Goal: Transaction & Acquisition: Subscribe to service/newsletter

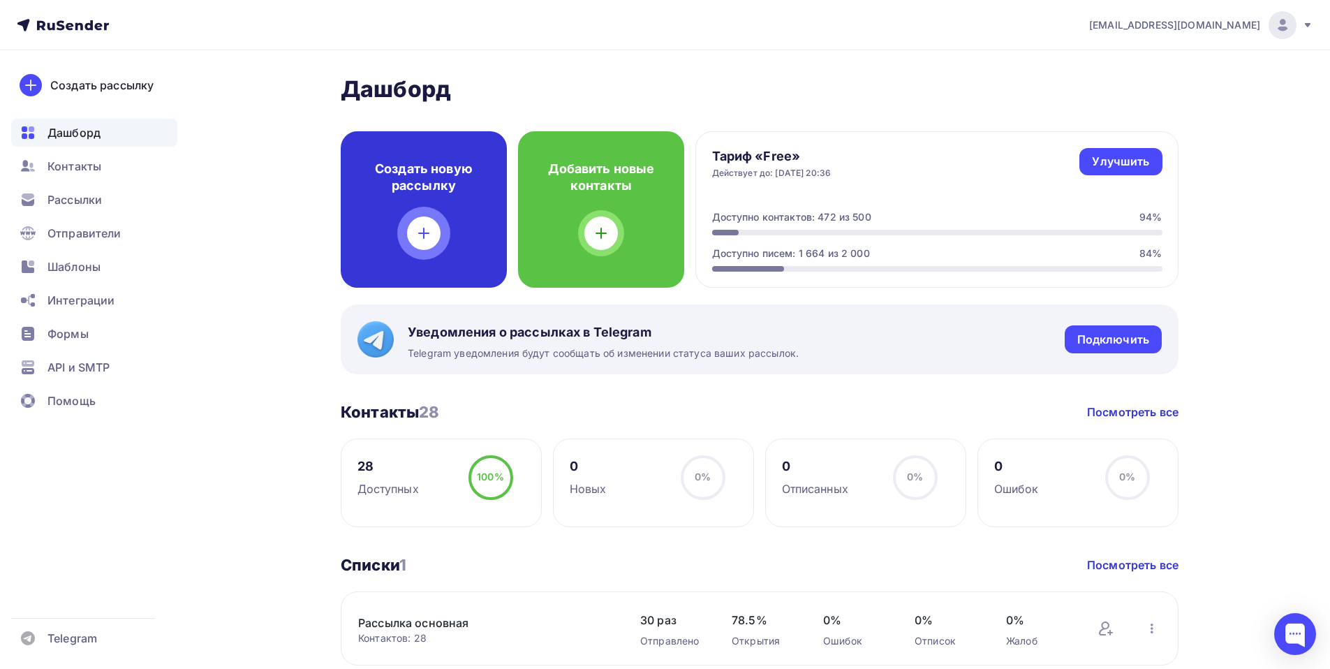
click at [399, 209] on div "Создать новую рассылку" at bounding box center [424, 209] width 166 height 156
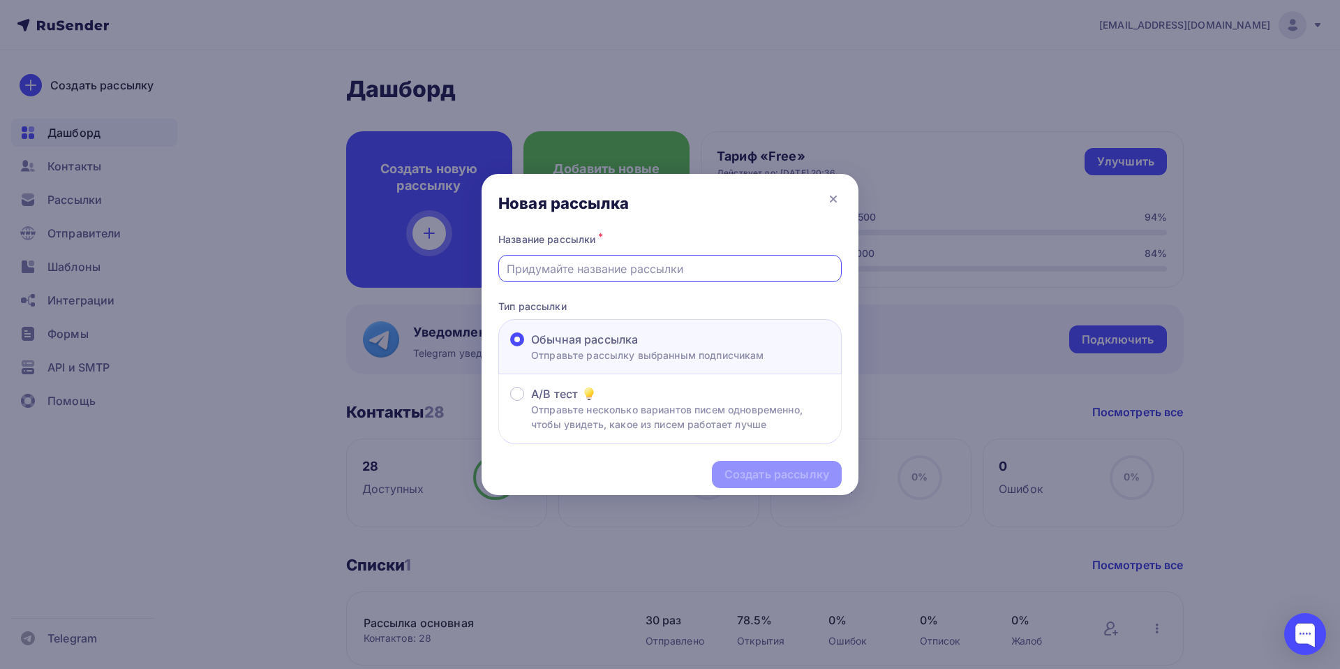
click at [555, 274] on input "text" at bounding box center [670, 268] width 327 height 17
type input "[PERSON_NAME]"
click at [800, 473] on div "Создать рассылку" at bounding box center [777, 474] width 105 height 16
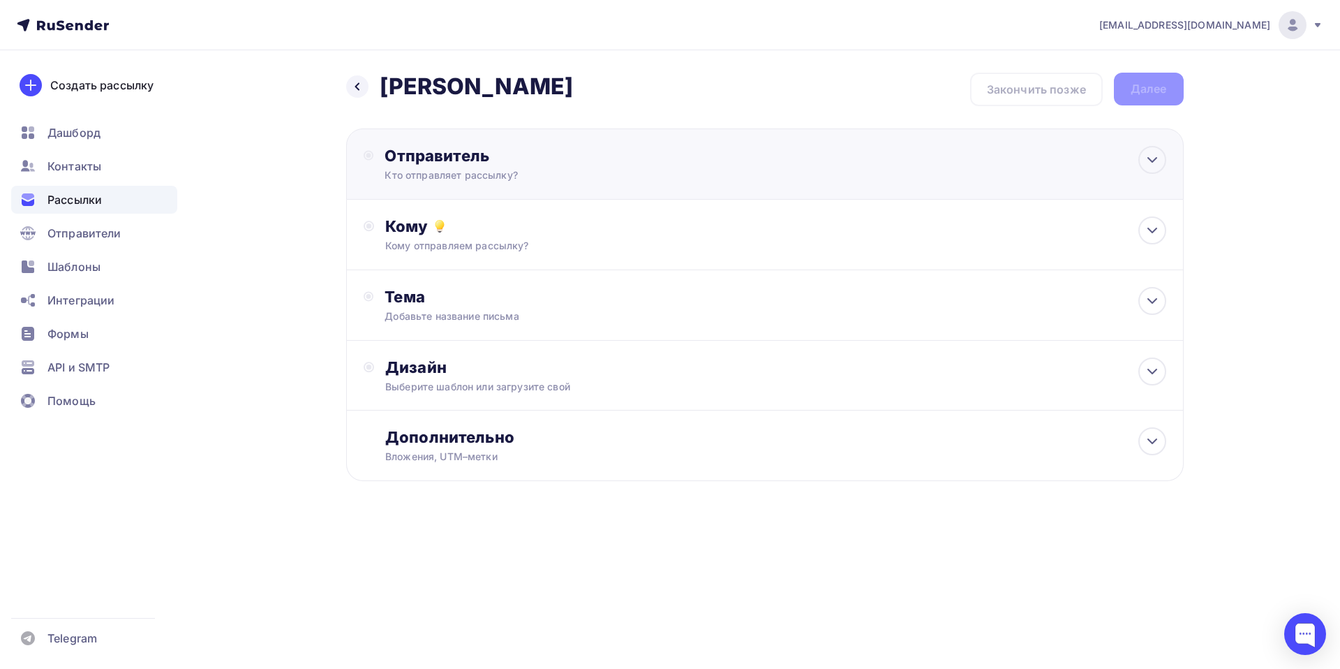
click at [438, 154] on div "Отправитель" at bounding box center [536, 156] width 302 height 20
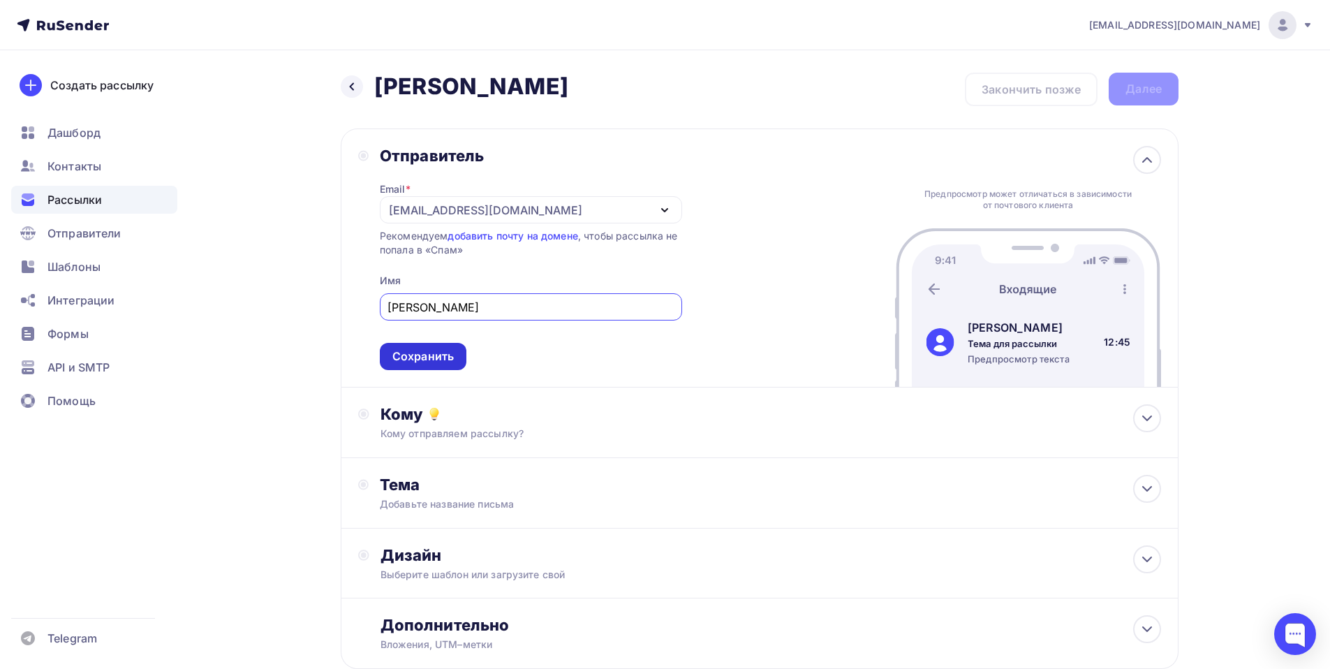
type input "[PERSON_NAME]"
click at [434, 353] on div "Сохранить" at bounding box center [422, 356] width 61 height 16
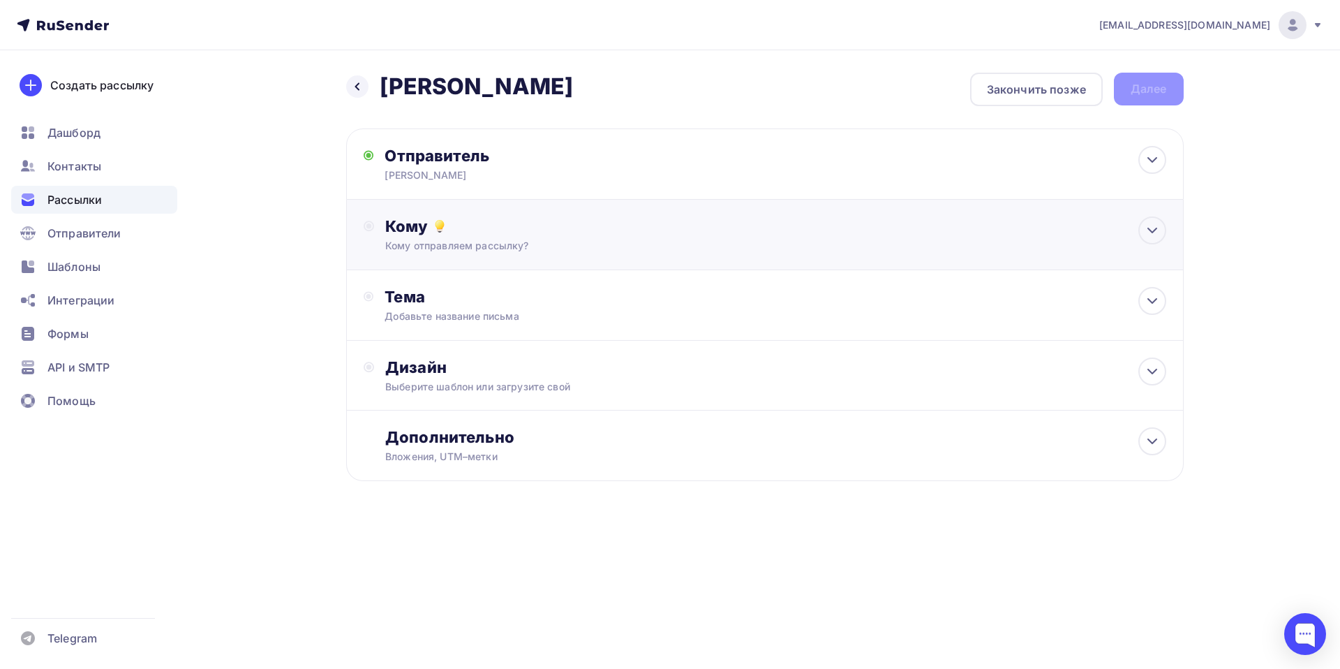
click at [422, 226] on div "Кому" at bounding box center [775, 226] width 781 height 20
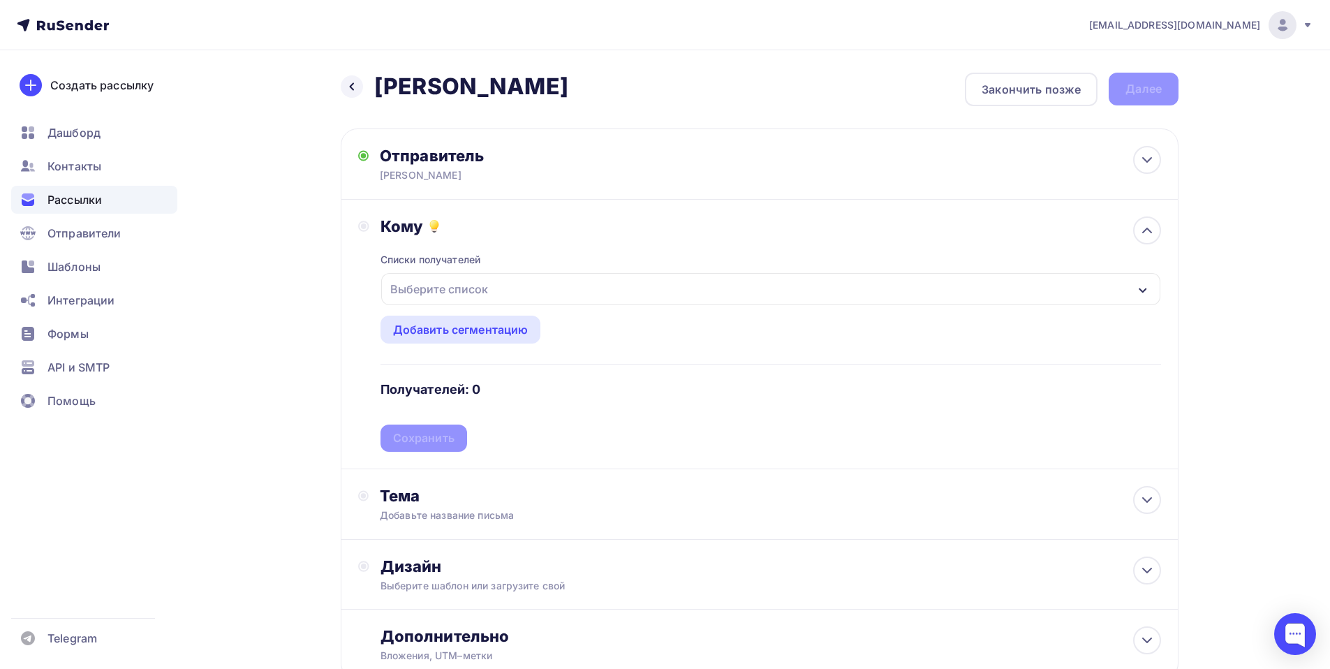
click at [436, 290] on div "Выберите список" at bounding box center [439, 288] width 109 height 25
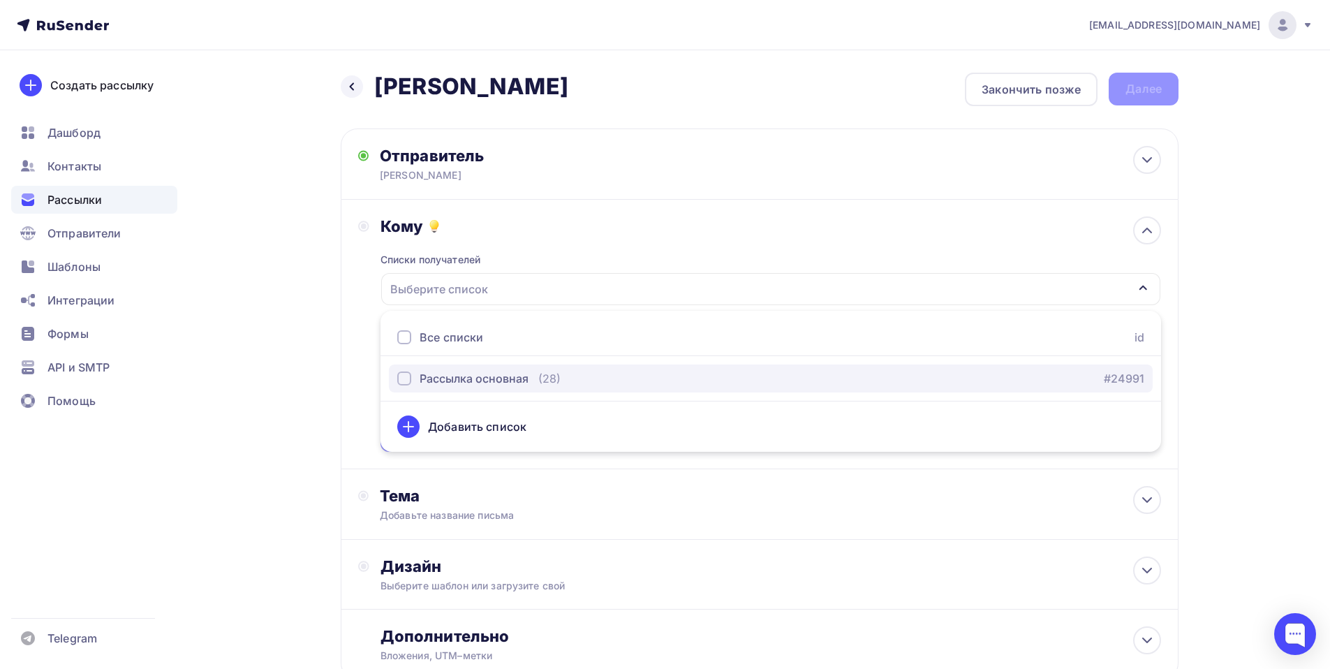
click at [475, 375] on div "Рассылка основная" at bounding box center [474, 378] width 109 height 17
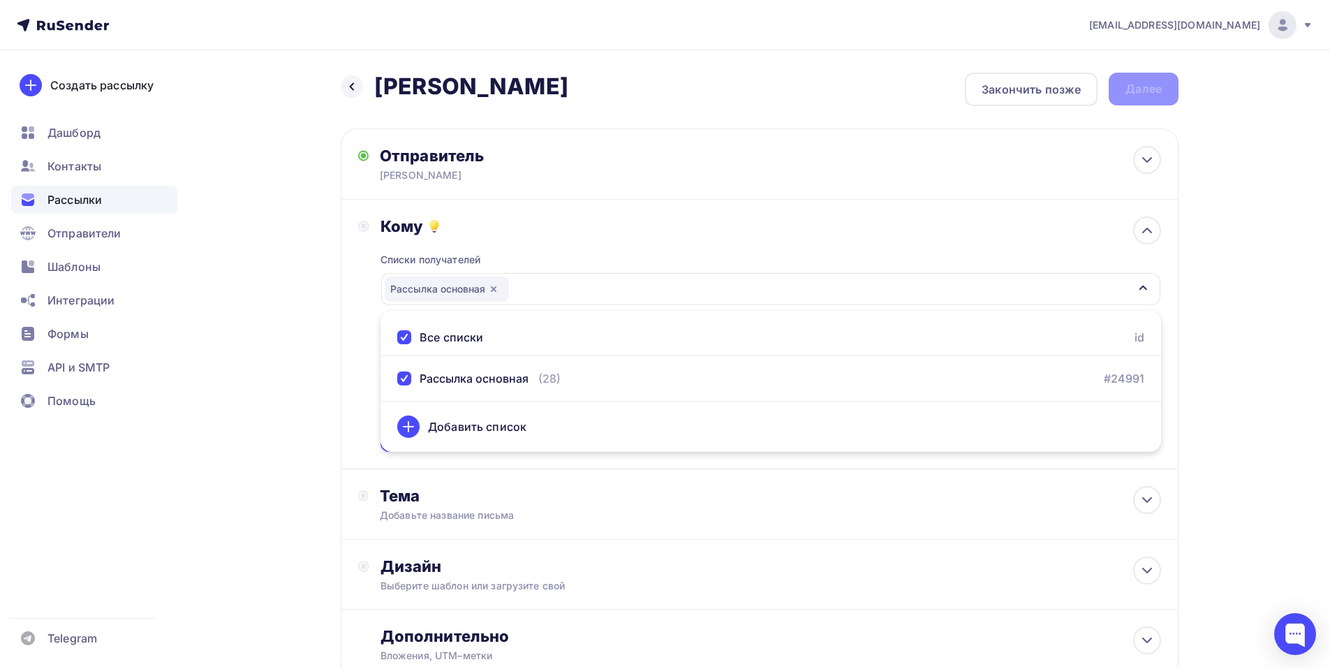
click at [350, 361] on div "Кому Списки получателей Рассылка основная Все списки id Рассылка основная (28) …" at bounding box center [760, 334] width 838 height 269
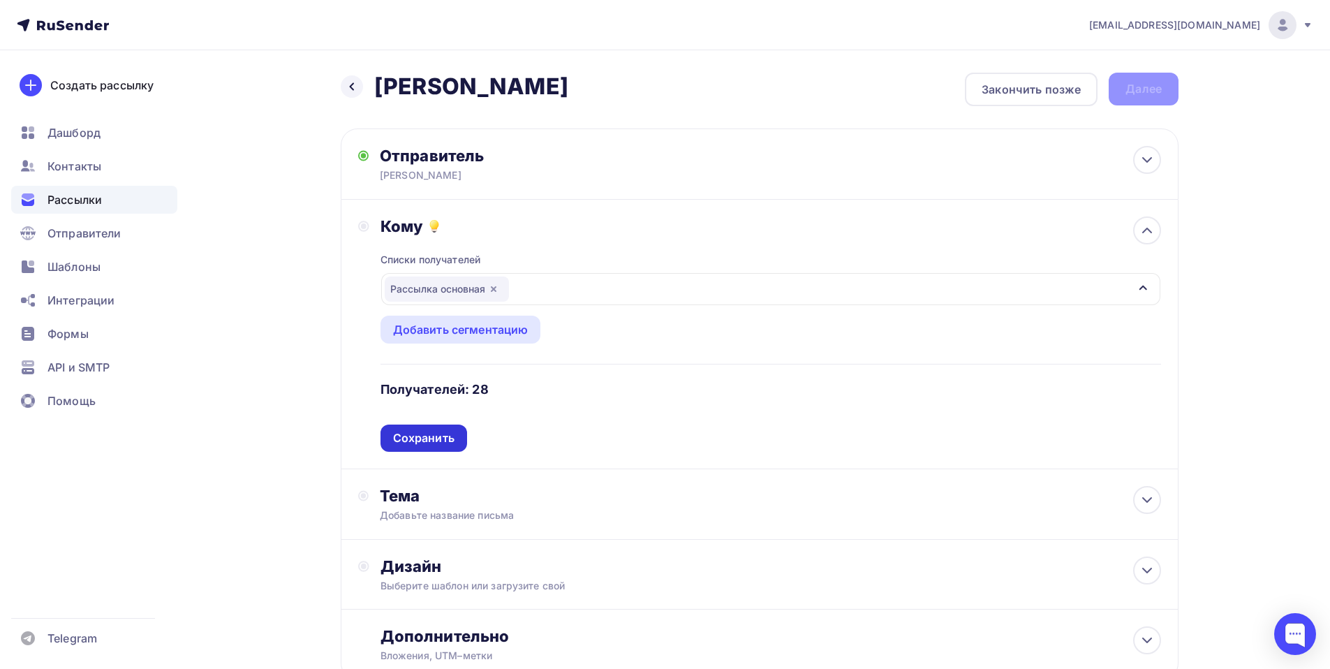
click at [429, 441] on div "Сохранить" at bounding box center [423, 438] width 61 height 16
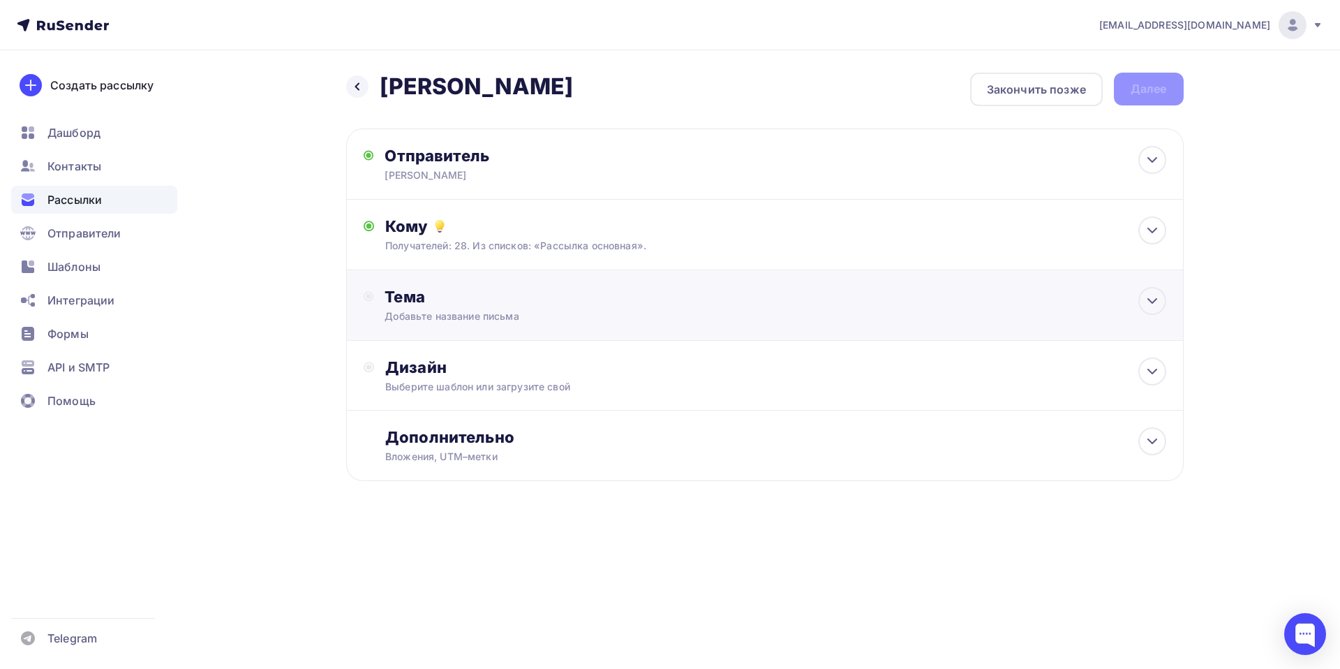
click at [412, 297] on div "Тема" at bounding box center [523, 297] width 276 height 20
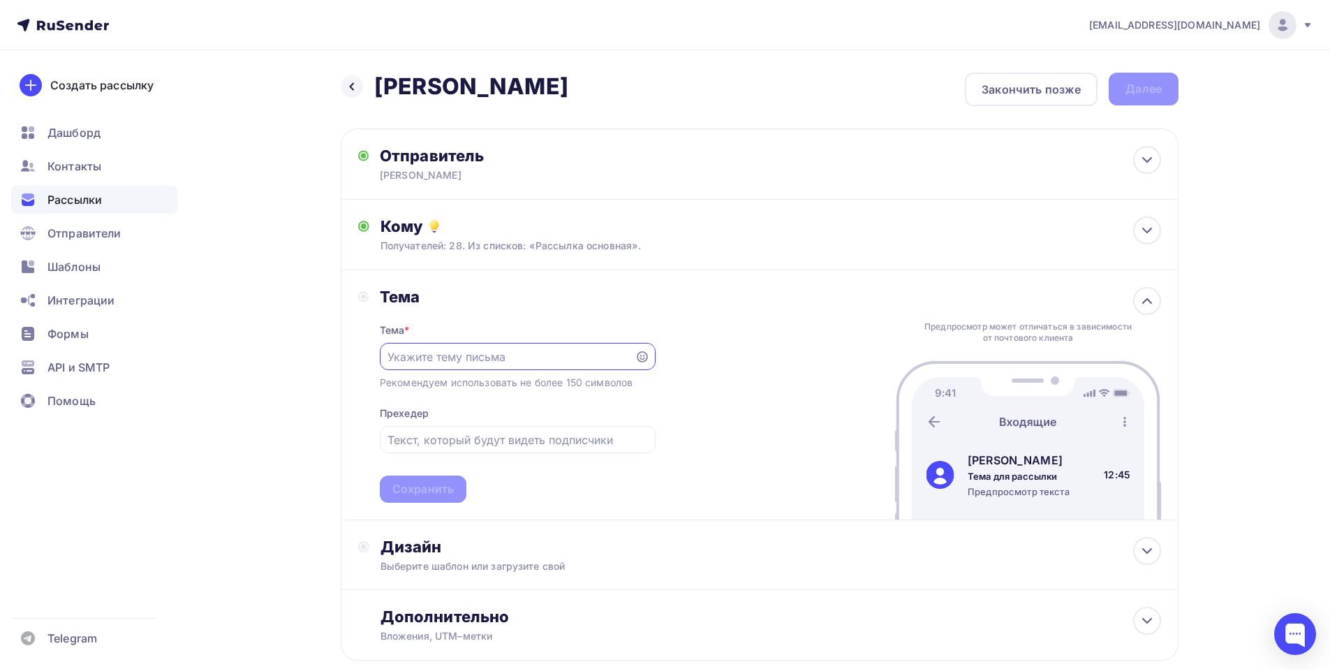
paste input "[PERSON_NAME] 15,09,"
type input "[PERSON_NAME] 15,09,"
click at [422, 489] on div "Сохранить" at bounding box center [422, 489] width 61 height 16
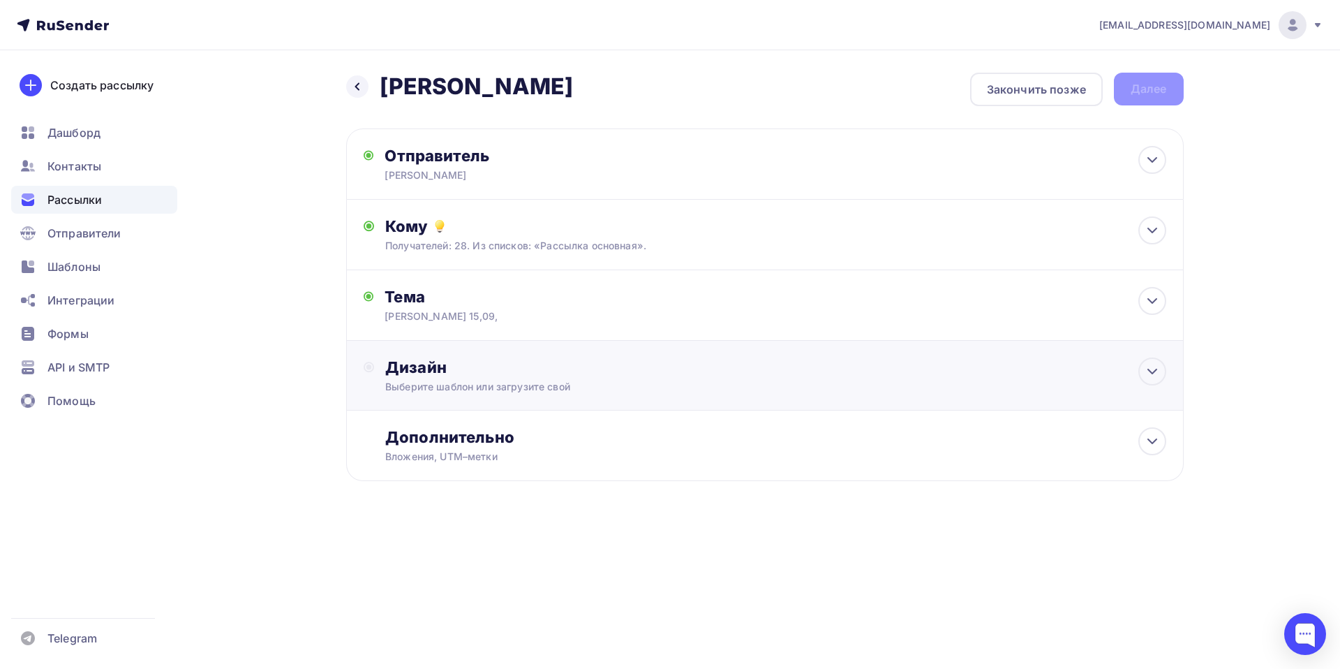
click at [423, 377] on div "Дизайн Выберите шаблон или загрузите свой" at bounding box center [775, 375] width 781 height 36
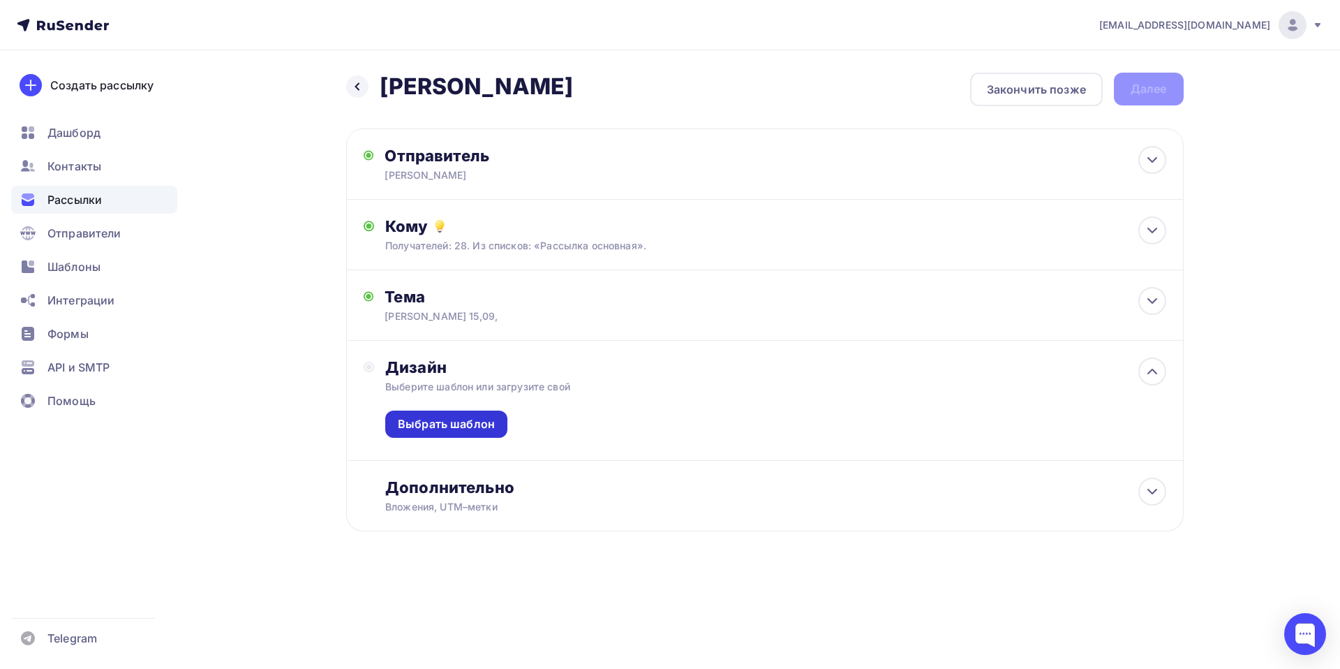
click at [451, 430] on div "Выбрать шаблон" at bounding box center [446, 424] width 97 height 16
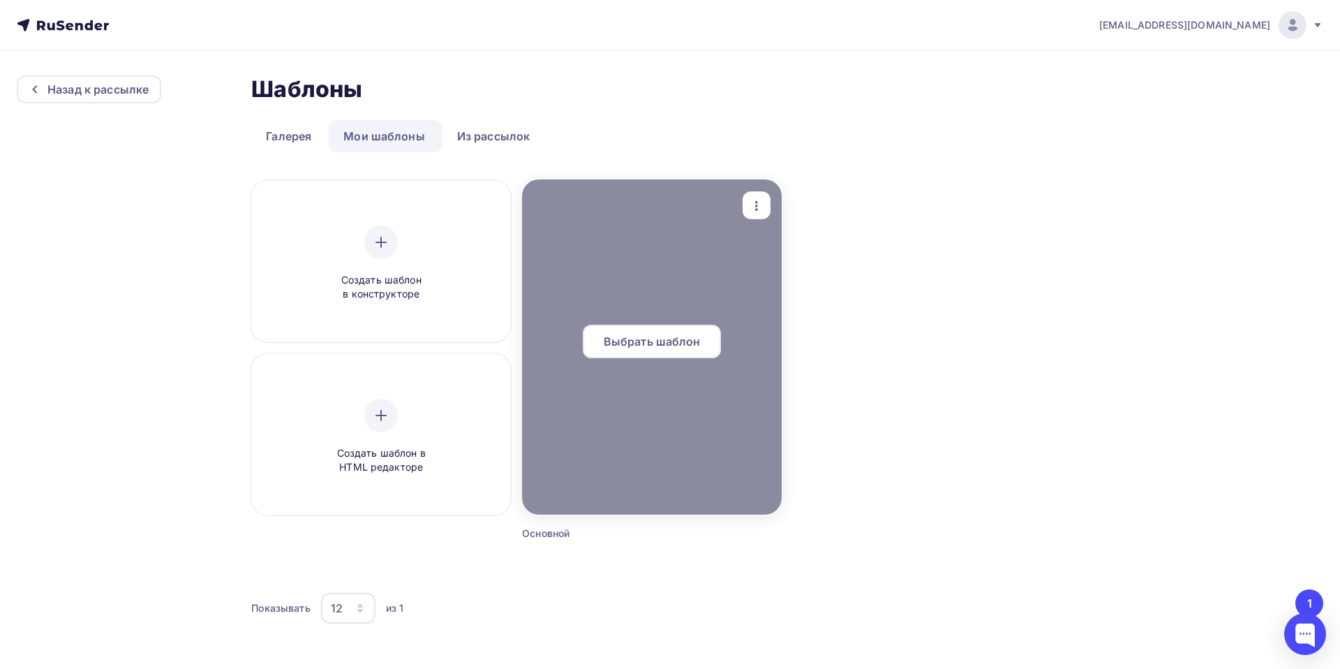
click at [641, 348] on span "Выбрать шаблон" at bounding box center [652, 341] width 97 height 17
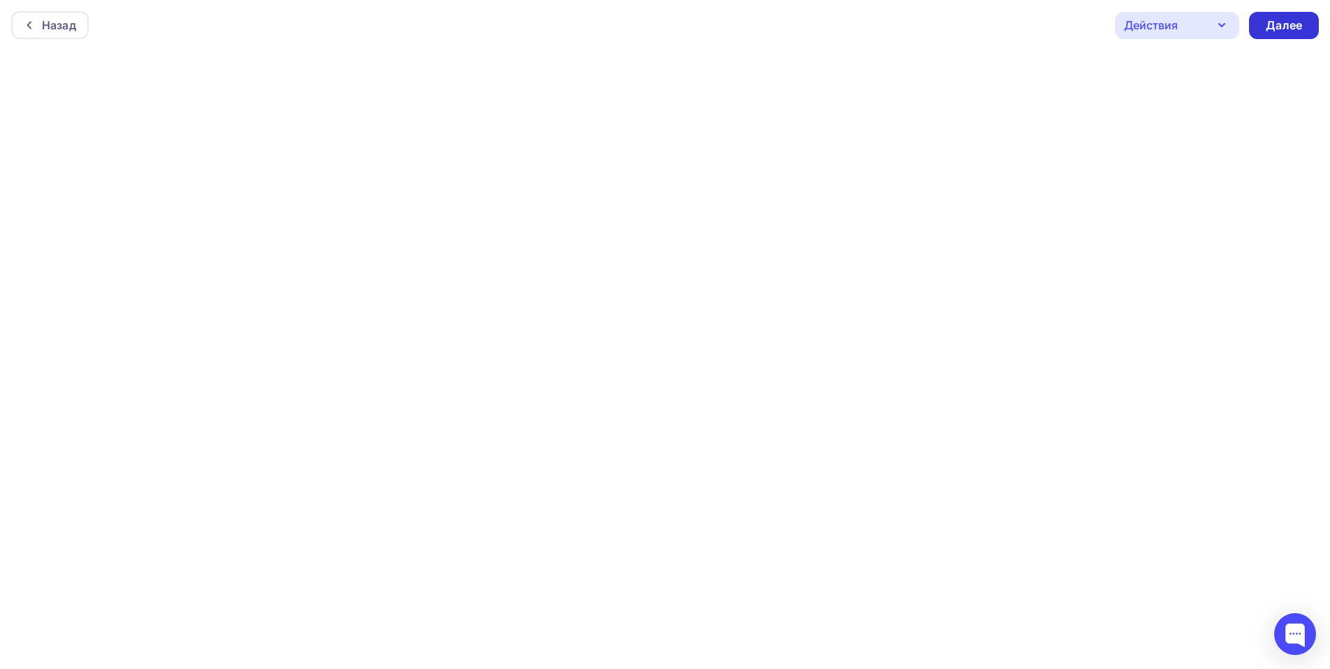
click at [1287, 23] on div "Далее" at bounding box center [1284, 25] width 36 height 16
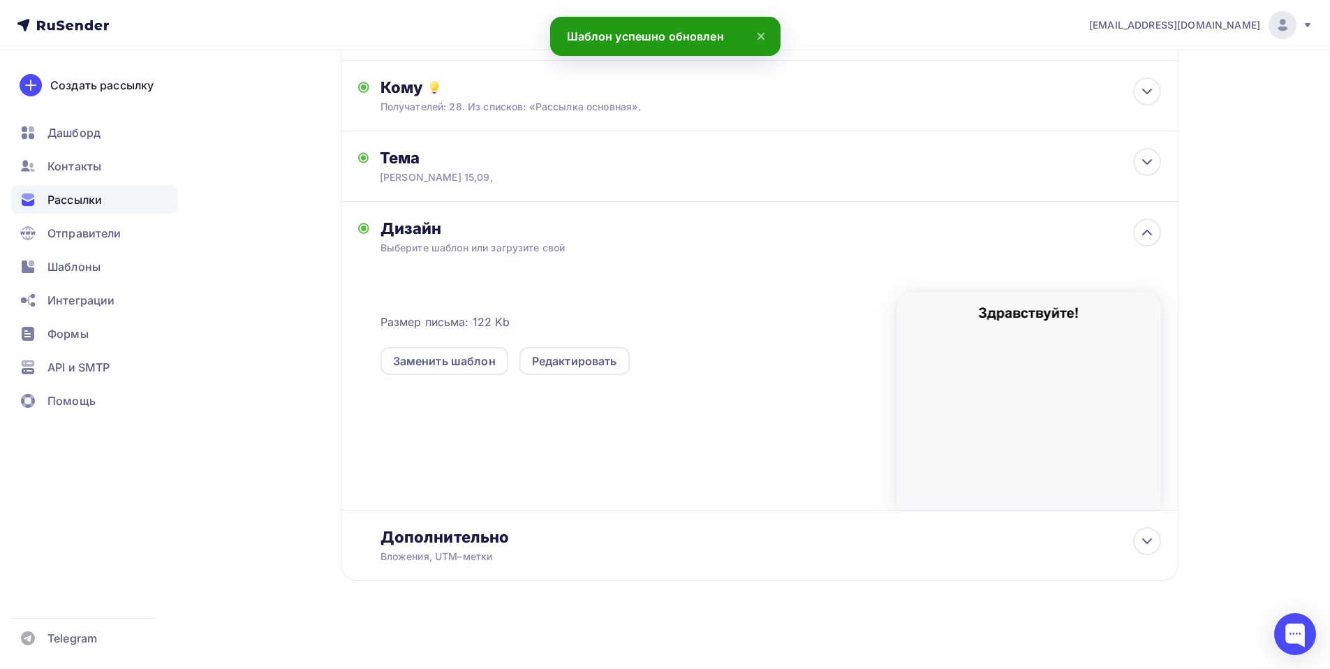
scroll to position [141, 0]
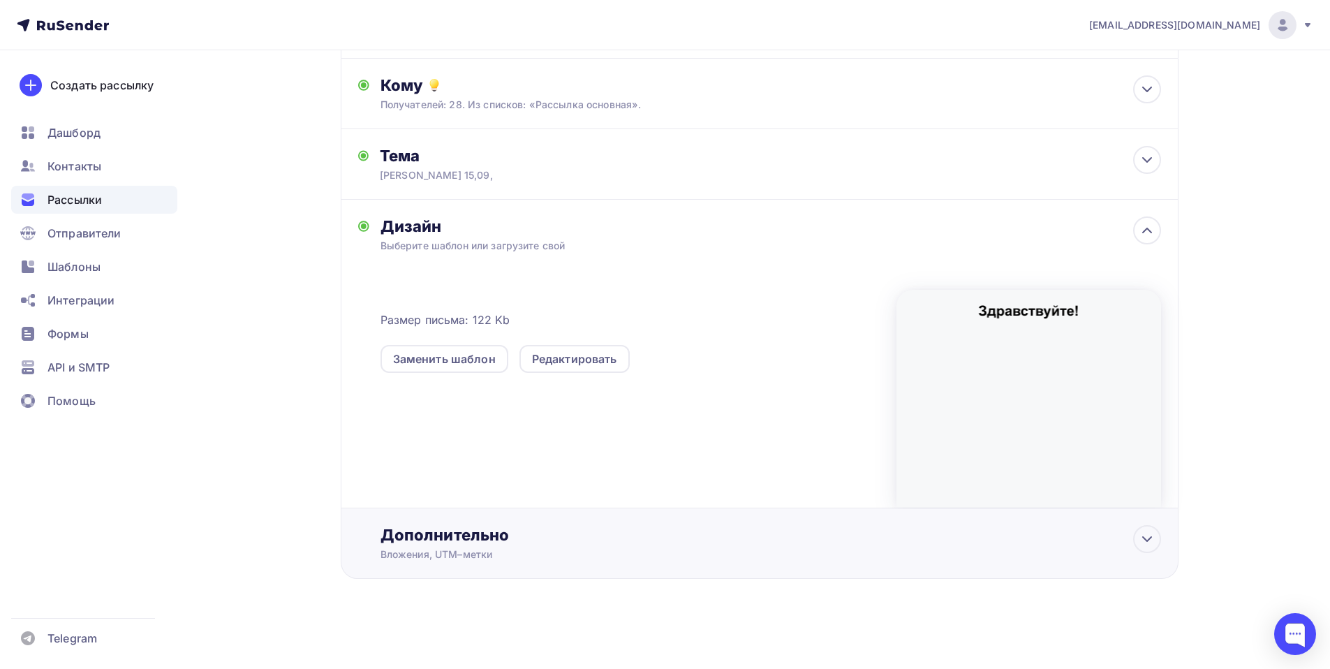
click at [430, 535] on div "Дополнительно" at bounding box center [770, 535] width 781 height 20
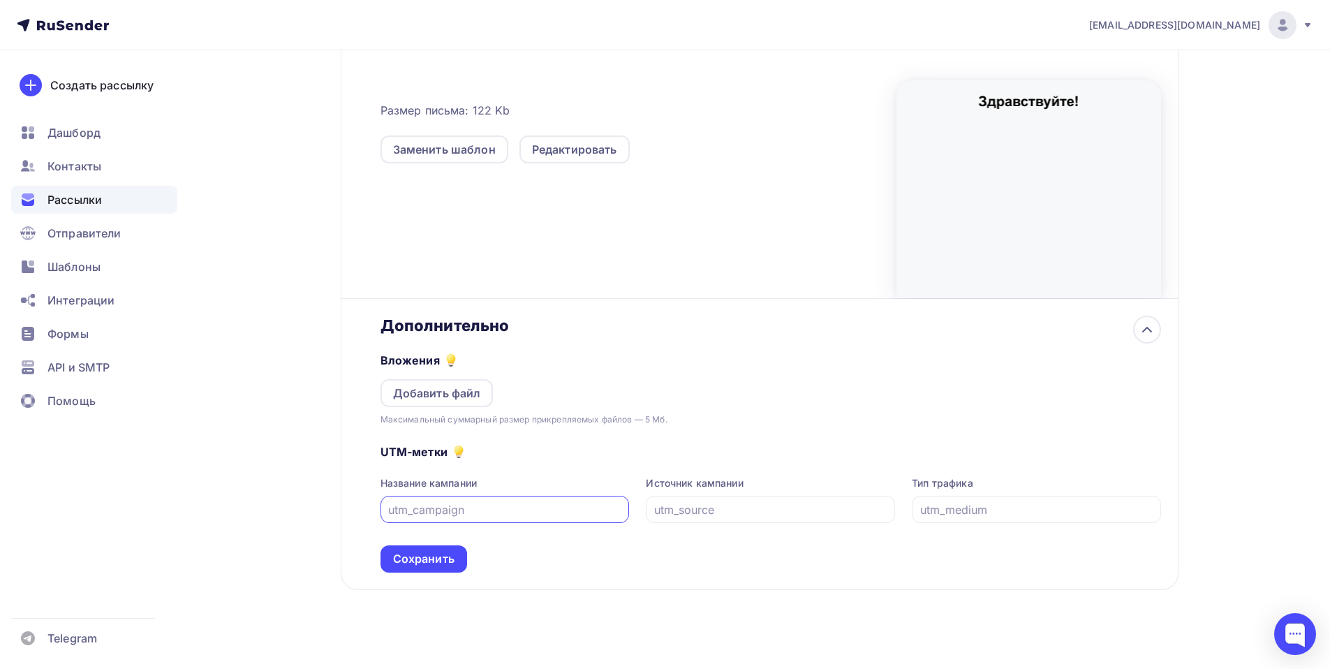
scroll to position [362, 0]
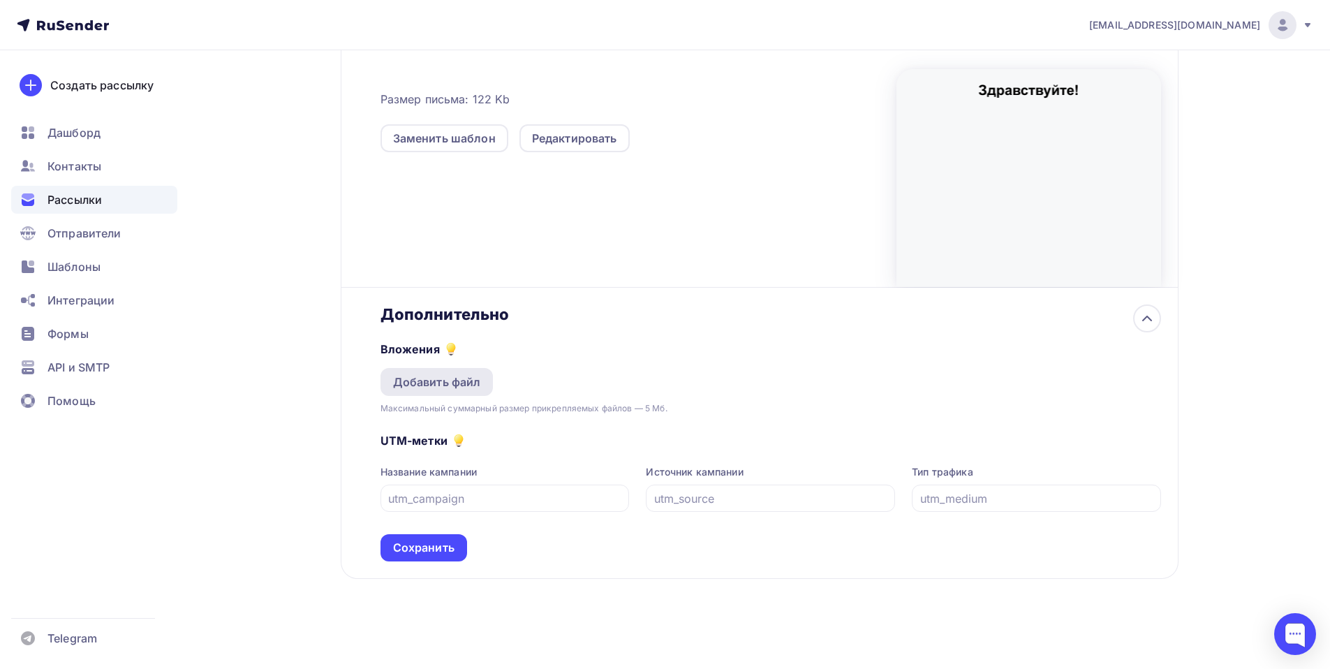
click at [438, 384] on div "Добавить файл" at bounding box center [437, 382] width 88 height 17
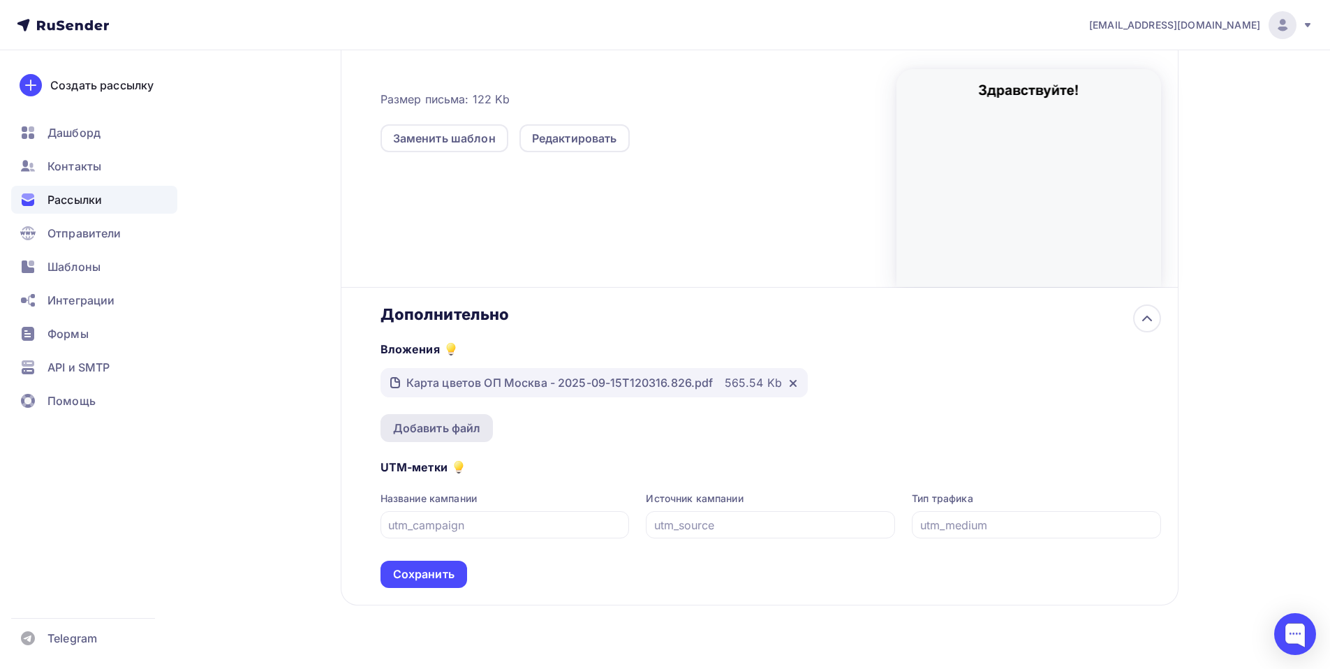
click at [442, 416] on div "Добавить файл" at bounding box center [436, 428] width 113 height 28
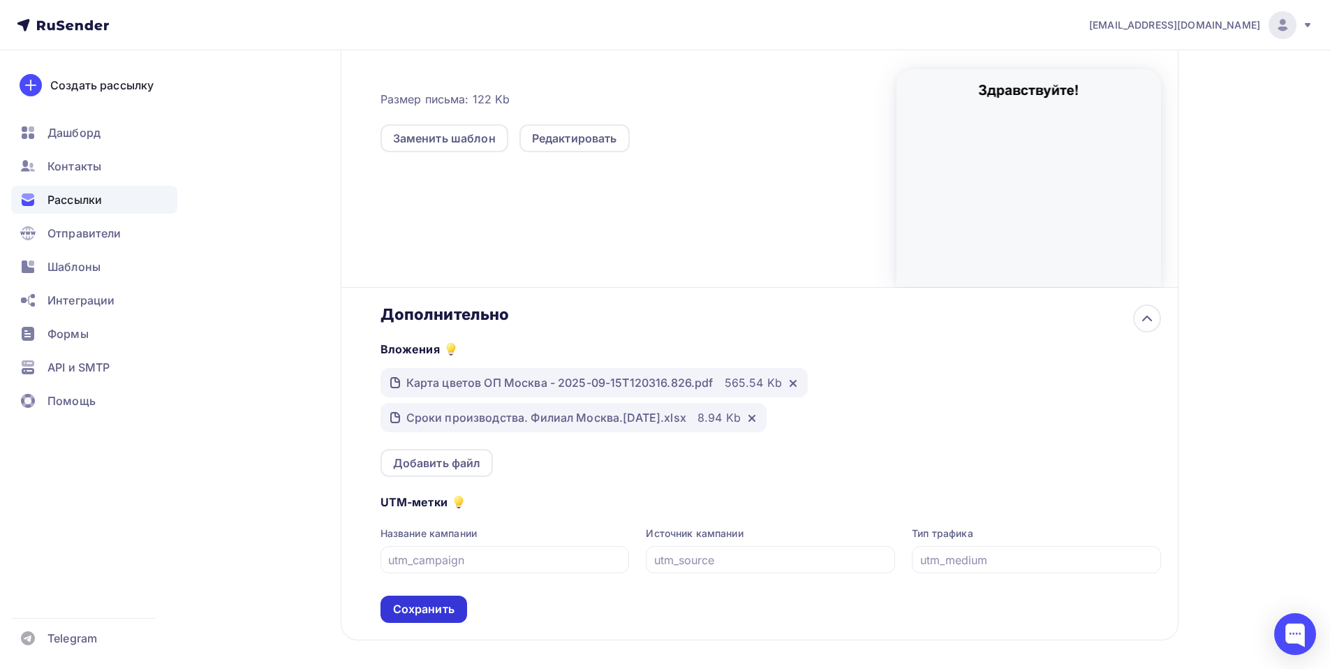
click at [428, 598] on div "Сохранить" at bounding box center [423, 609] width 87 height 27
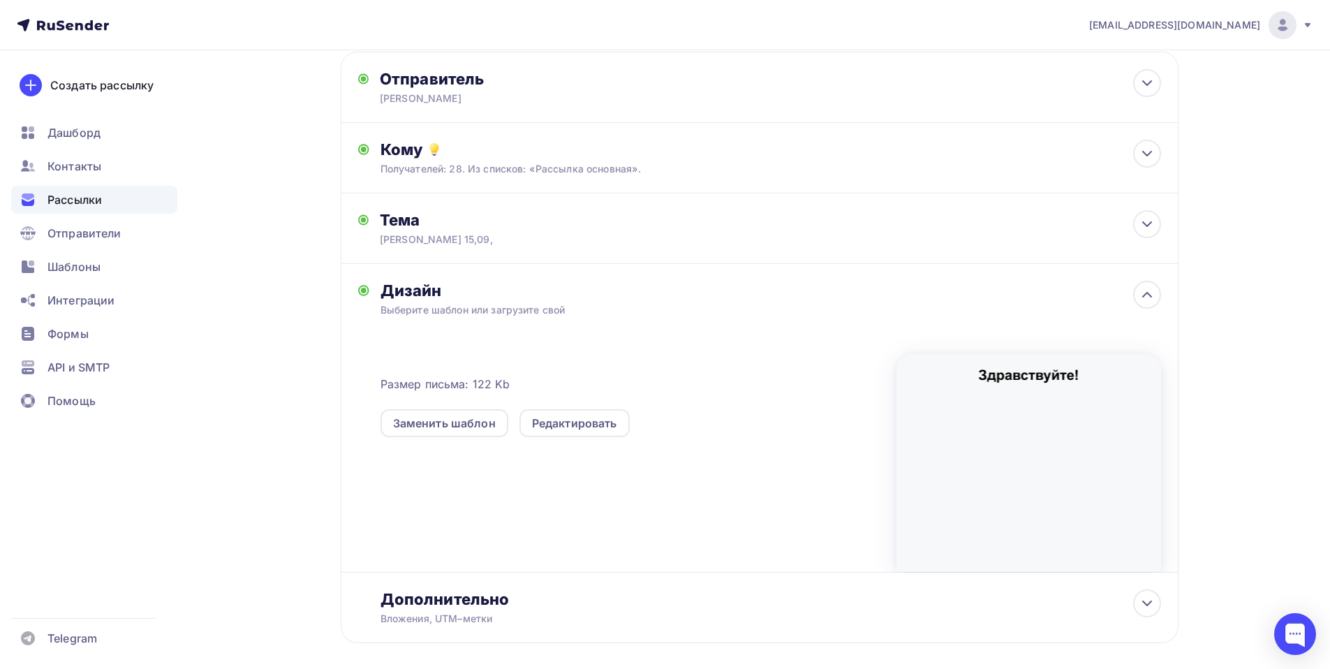
scroll to position [0, 0]
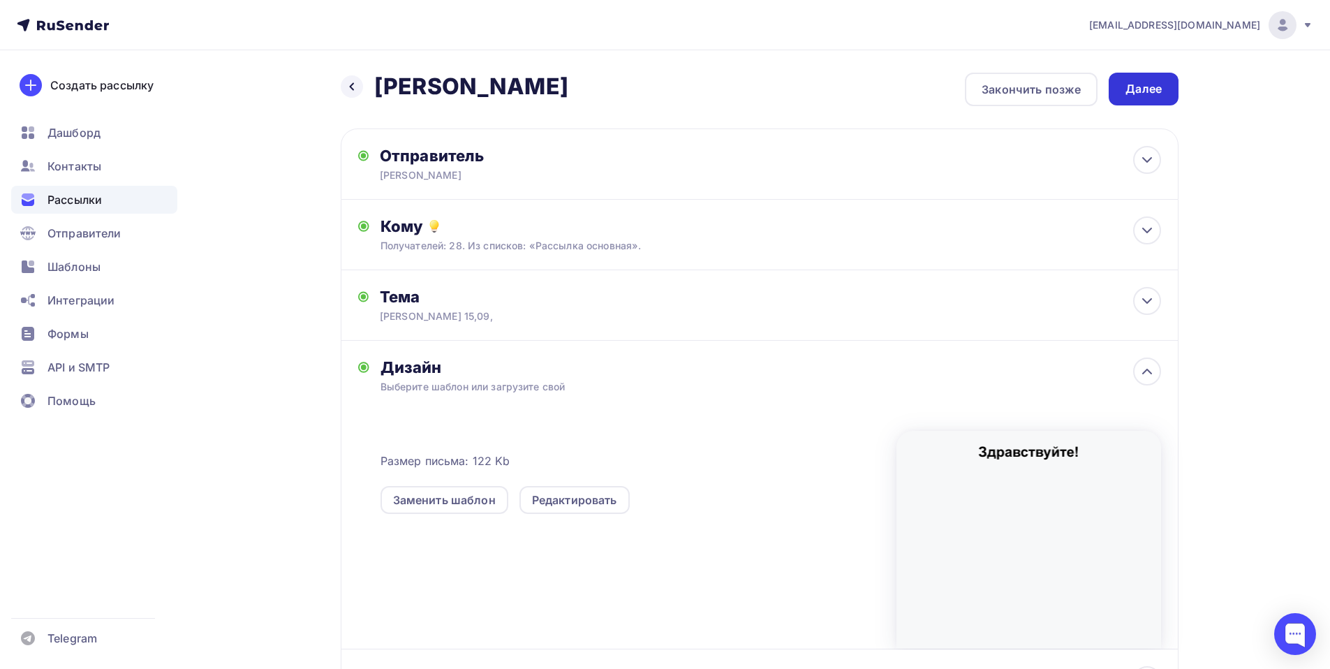
click at [1146, 87] on div "Далее" at bounding box center [1143, 89] width 36 height 16
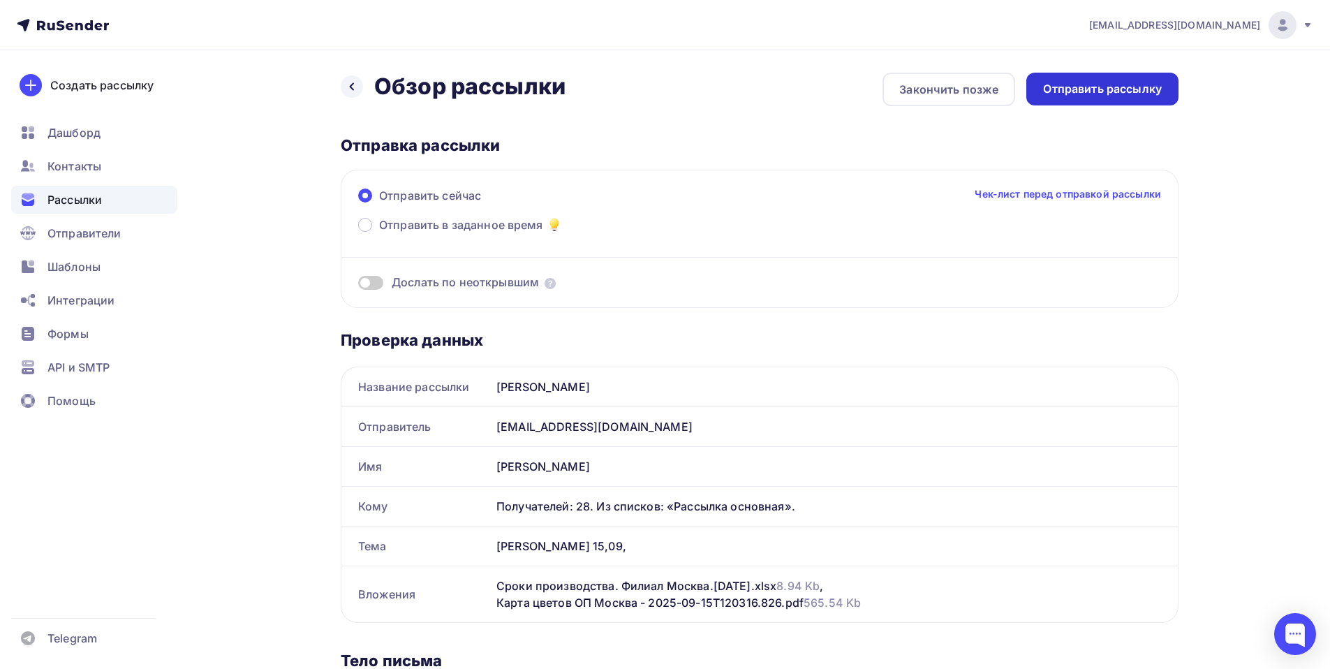
click at [1100, 91] on div "Отправить рассылку" at bounding box center [1102, 89] width 119 height 16
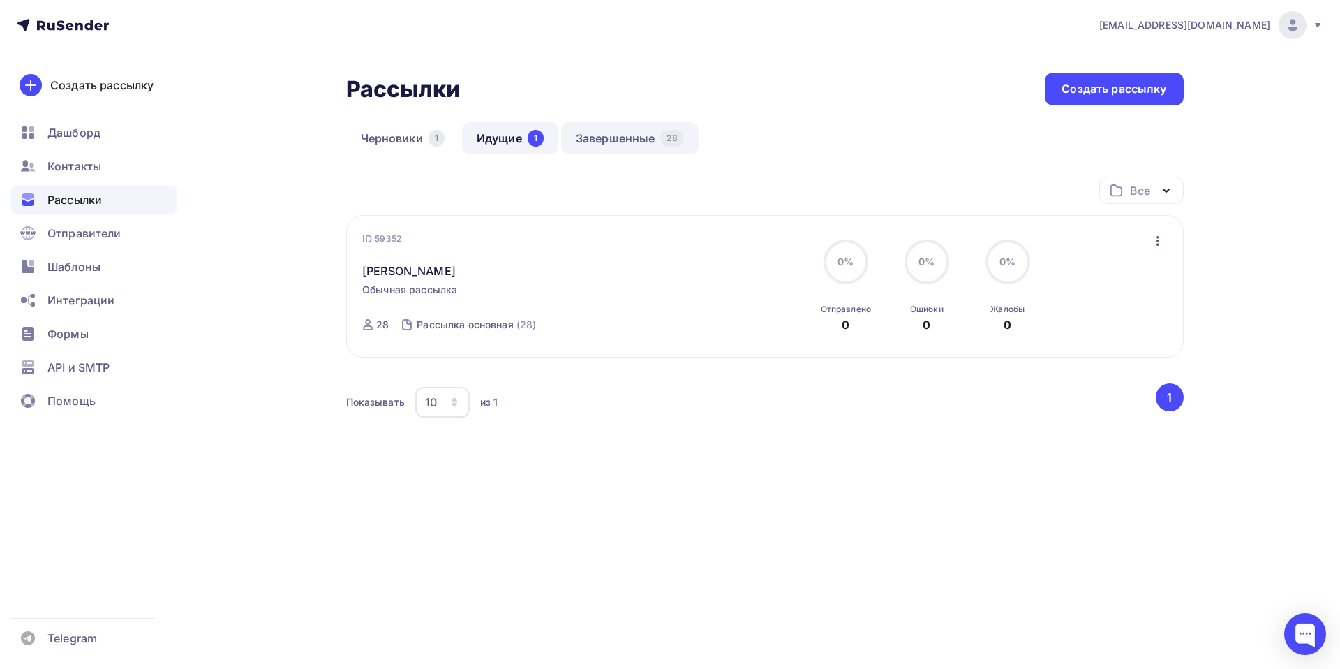
click at [625, 138] on link "Завершенные 28" at bounding box center [630, 138] width 138 height 32
